Goal: Task Accomplishment & Management: Manage account settings

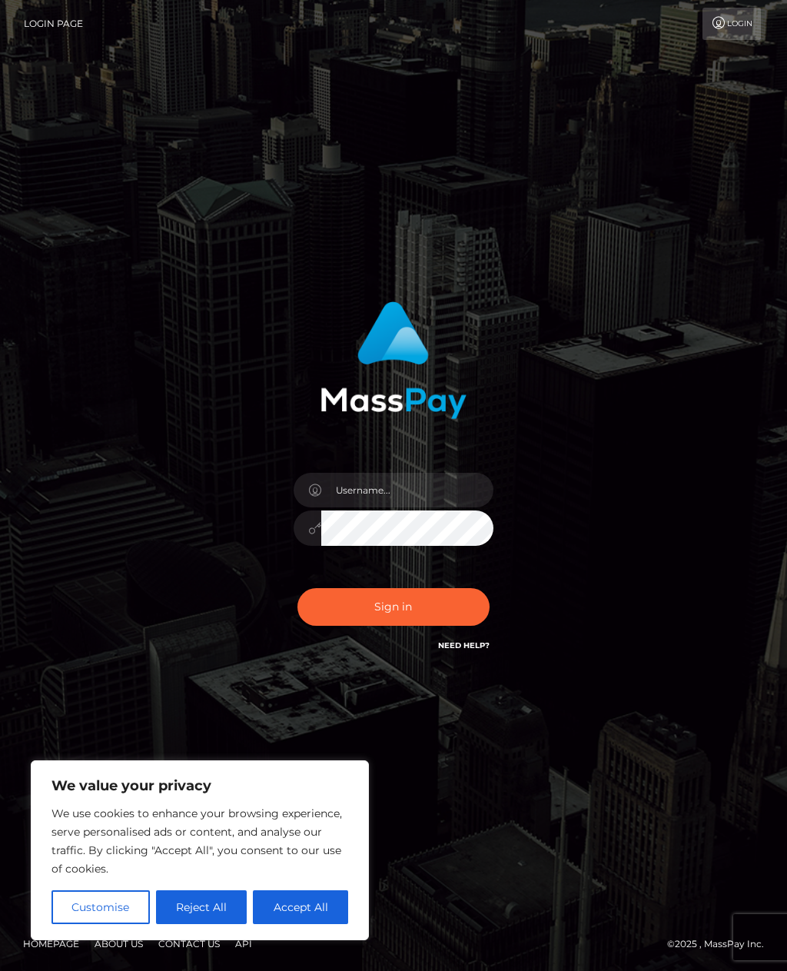
click at [301, 896] on button "Accept All" at bounding box center [300, 907] width 95 height 34
checkbox input "true"
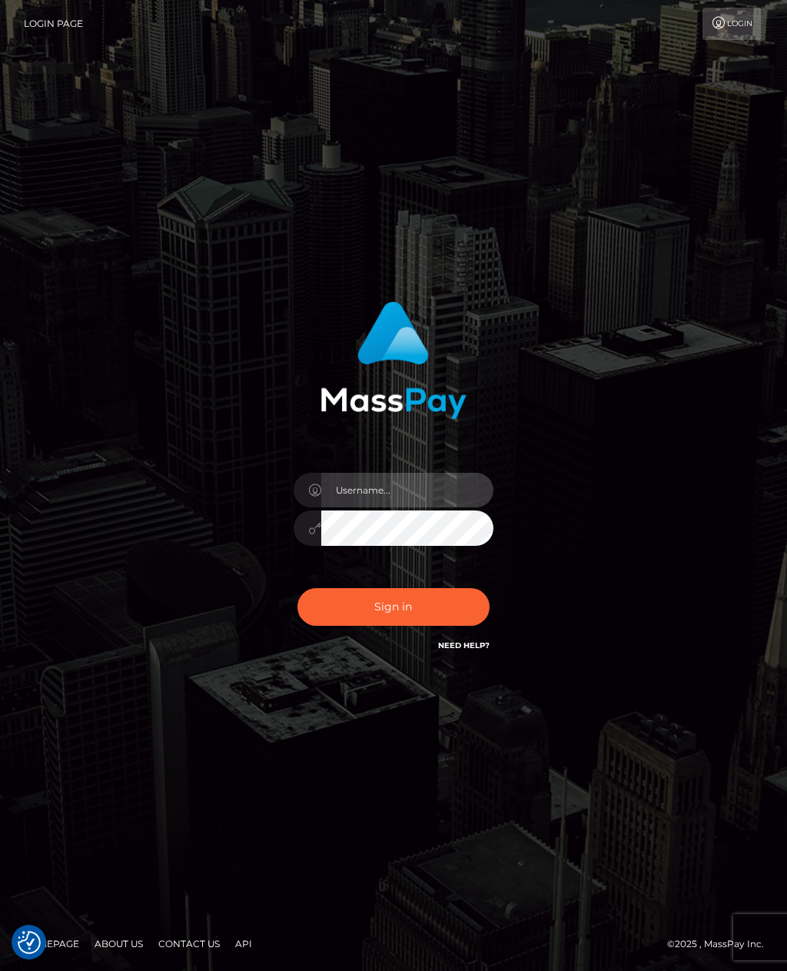
click at [375, 507] on input "text" at bounding box center [407, 490] width 172 height 35
click at [544, 734] on div "Sign in" at bounding box center [393, 486] width 787 height 622
click at [365, 507] on input "text" at bounding box center [407, 490] width 172 height 35
type input "elke.brand@t-online.de"
click at [388, 626] on button "Sign in" at bounding box center [394, 607] width 192 height 38
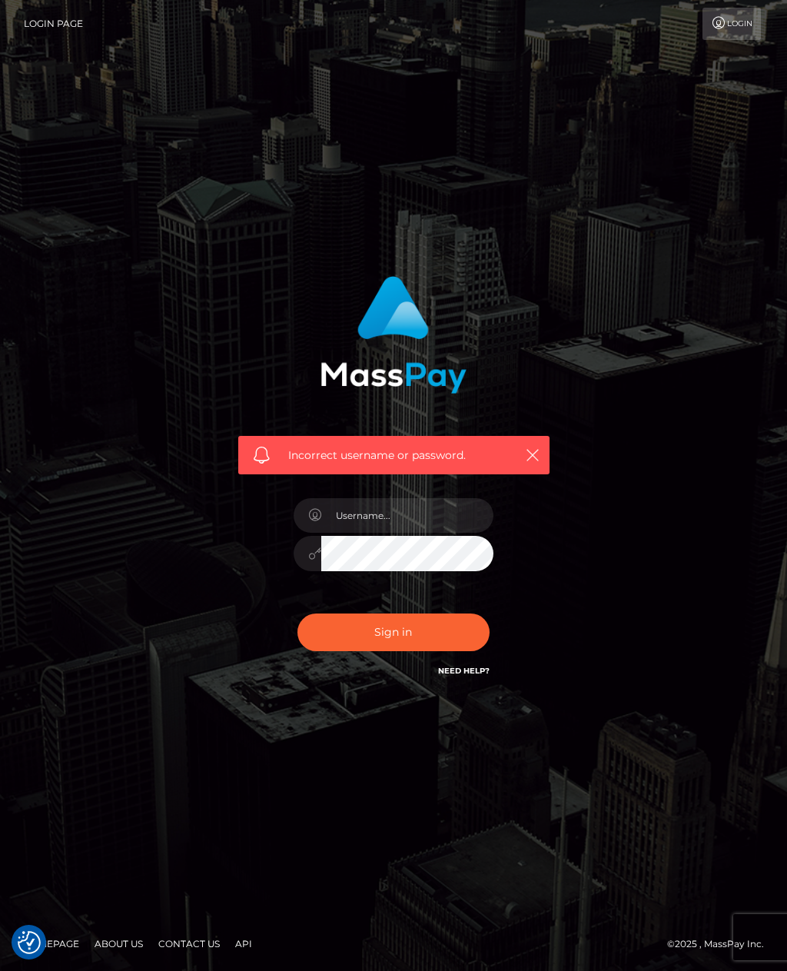
click at [527, 463] on icon "button" at bounding box center [532, 455] width 15 height 15
click at [533, 463] on icon "button" at bounding box center [532, 455] width 15 height 15
click at [531, 463] on icon "button" at bounding box center [532, 455] width 15 height 15
click at [526, 463] on icon "button" at bounding box center [532, 455] width 15 height 15
click at [531, 463] on icon "button" at bounding box center [532, 455] width 15 height 15
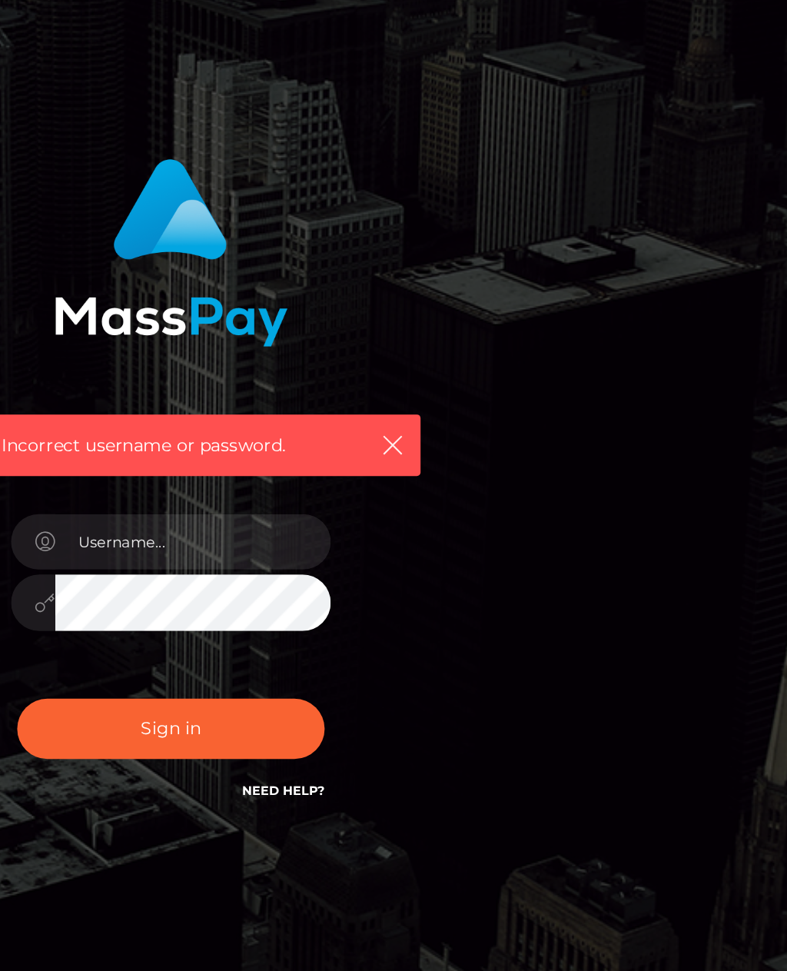
click at [525, 448] on icon "button" at bounding box center [532, 455] width 15 height 15
click at [438, 666] on link "Need Help?" at bounding box center [464, 671] width 52 height 10
